Goal: Find specific page/section: Find specific page/section

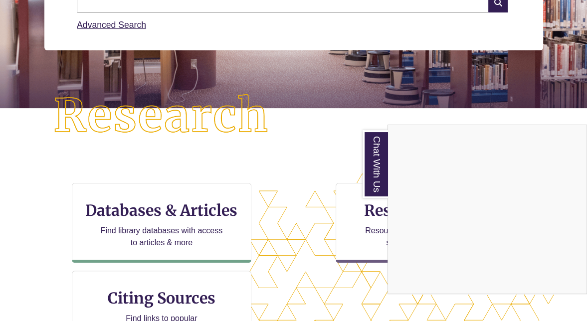
scroll to position [182, 0]
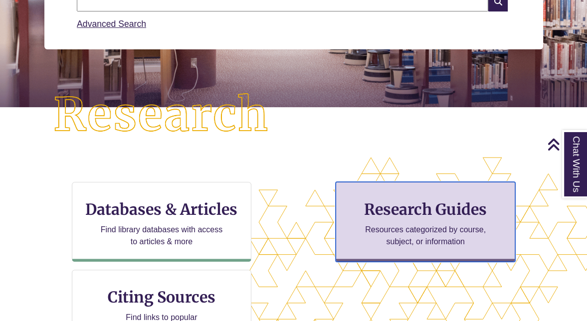
click at [410, 234] on p "Resources categorized by course, subject, or information" at bounding box center [426, 236] width 130 height 24
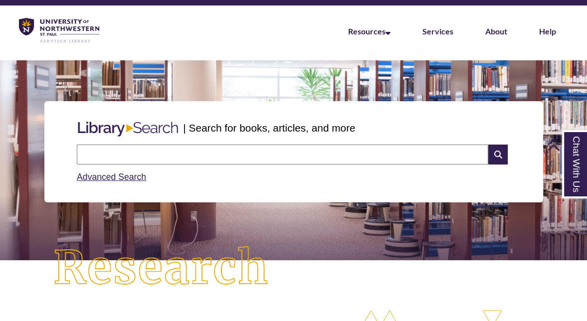
scroll to position [0, 0]
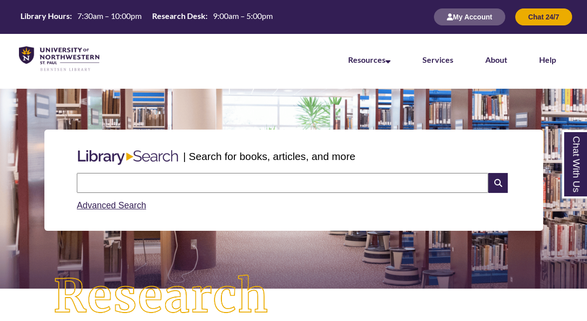
click at [188, 185] on input "text" at bounding box center [283, 183] width 412 height 20
type input "**********"
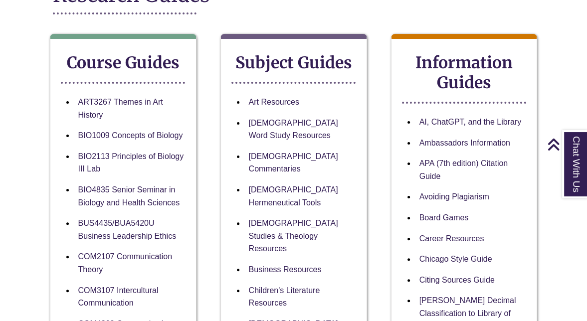
scroll to position [159, 0]
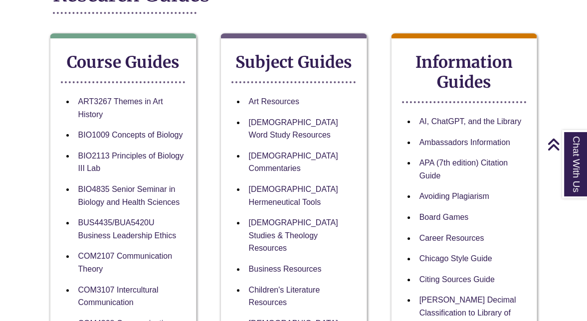
click at [146, 196] on li "BIO4835 Senior Seminar in Biology and Health Sciences" at bounding box center [131, 195] width 114 height 33
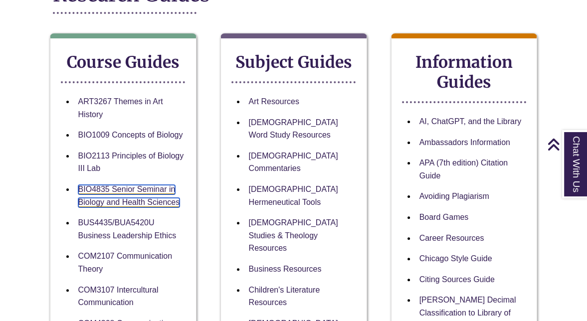
click at [132, 190] on link "BIO4835 Senior Seminar in Biology and Health Sciences" at bounding box center [129, 196] width 102 height 22
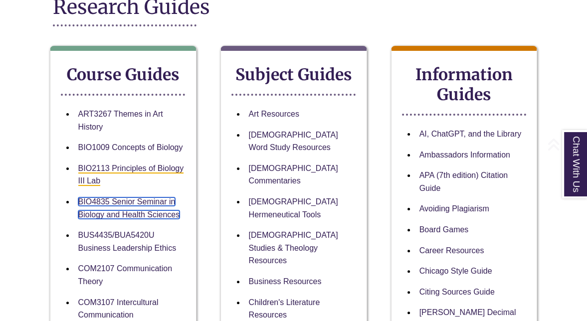
scroll to position [147, 0]
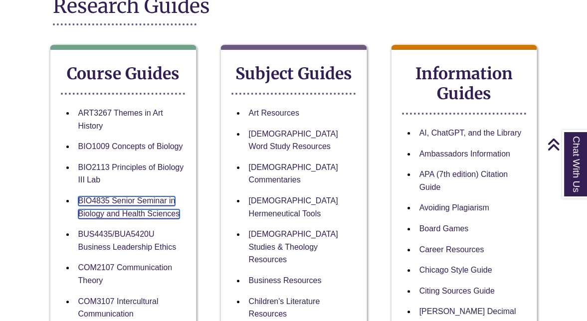
click at [139, 211] on link "BIO4835 Senior Seminar in Biology and Health Sciences" at bounding box center [129, 208] width 102 height 22
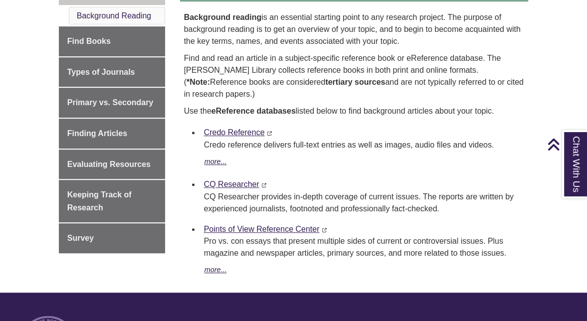
scroll to position [342, 0]
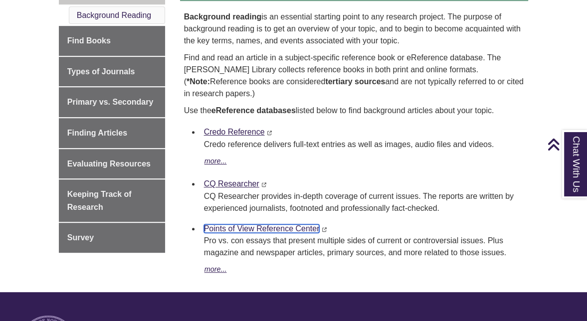
click at [243, 229] on link "Points of View Reference Center" at bounding box center [262, 229] width 116 height 8
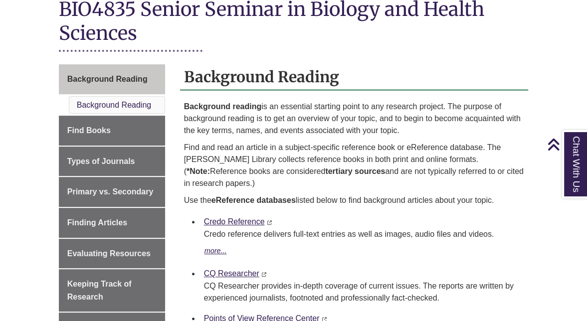
scroll to position [252, 0]
